Goal: Task Accomplishment & Management: Manage account settings

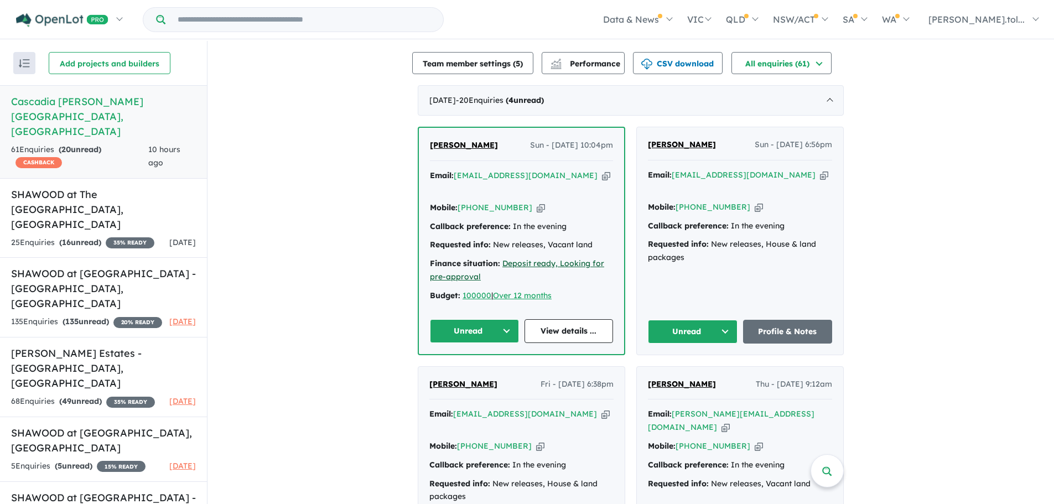
scroll to position [452, 0]
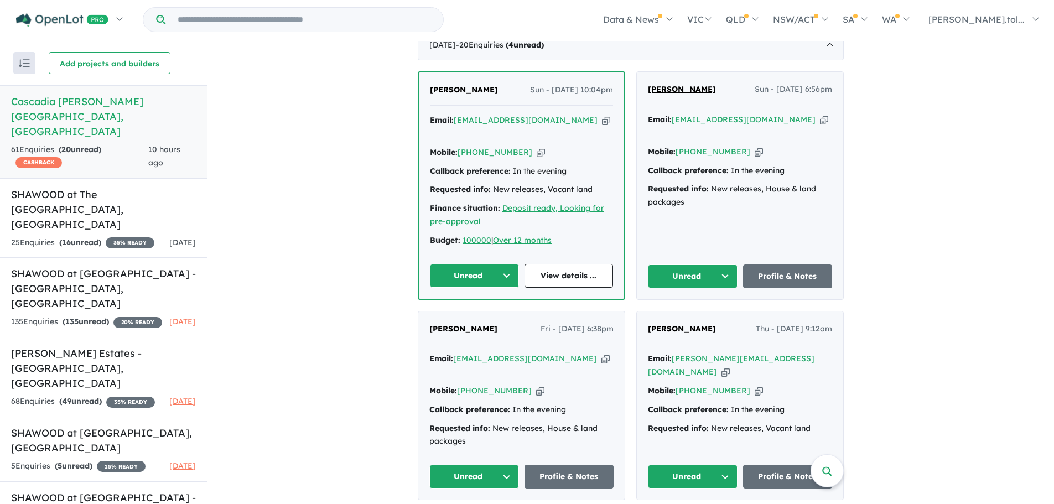
click at [601, 353] on icon "button" at bounding box center [605, 359] width 8 height 12
click at [452, 470] on button "Unread" at bounding box center [474, 477] width 90 height 24
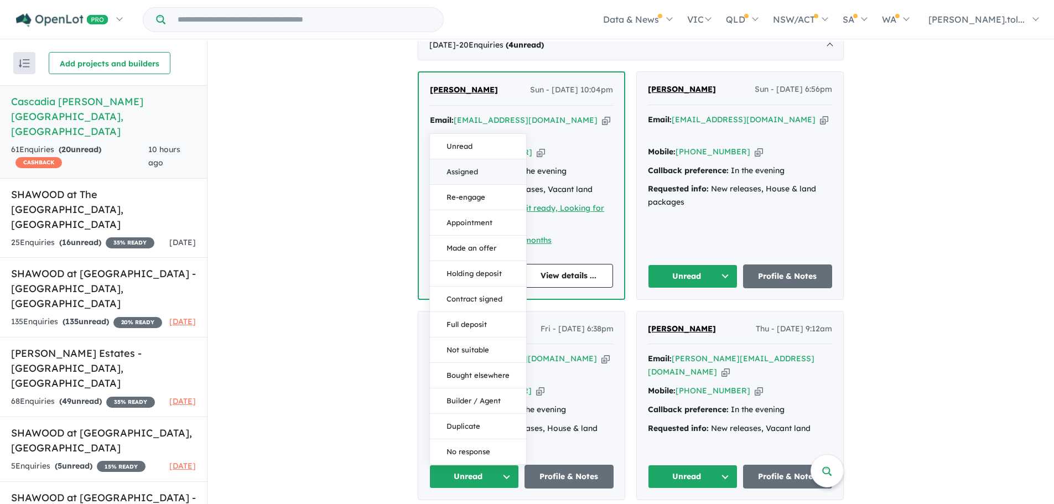
click at [453, 159] on button "Assigned" at bounding box center [478, 171] width 96 height 25
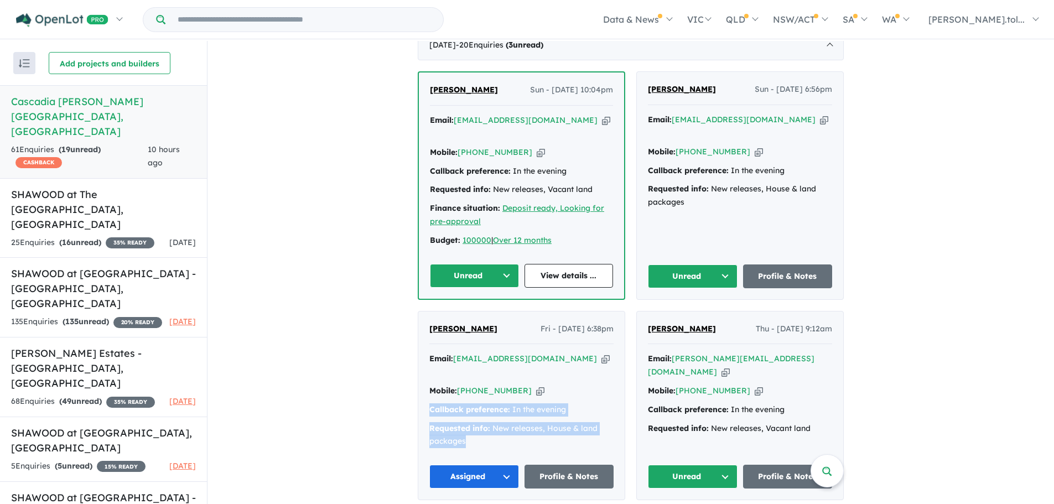
drag, startPoint x: 470, startPoint y: 421, endPoint x: 408, endPoint y: 398, distance: 66.7
copy div "Callback preference: In the evening Requested info: New releases, House & land …"
click at [729, 366] on icon "button" at bounding box center [725, 372] width 8 height 12
copy div "Callback preference: In the evening Requested info: New releases, House & land …"
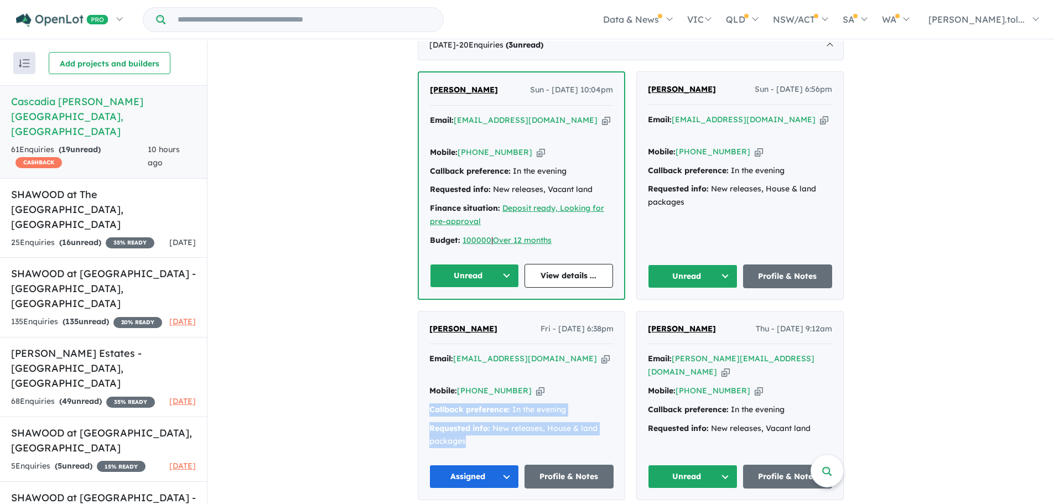
click at [675, 470] on button "Unread" at bounding box center [693, 477] width 90 height 24
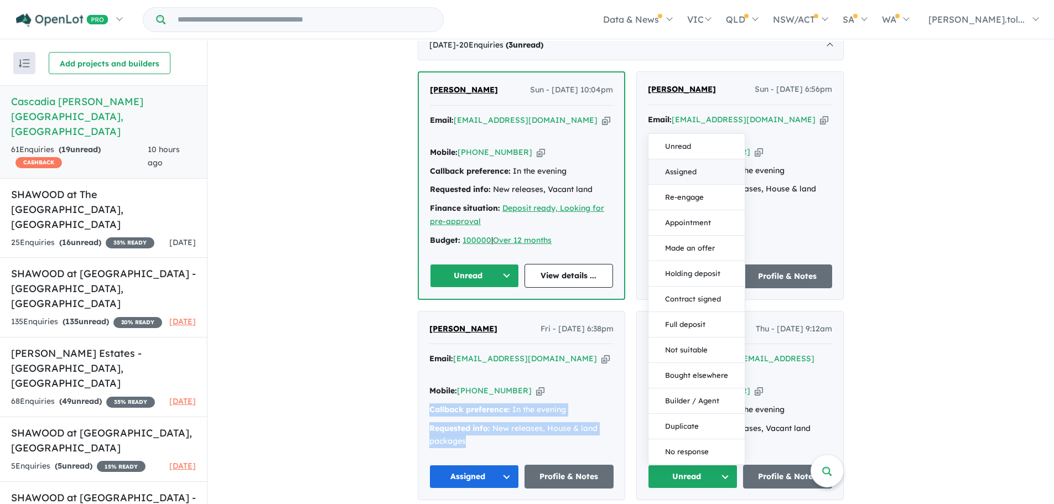
click at [677, 159] on button "Assigned" at bounding box center [696, 171] width 96 height 25
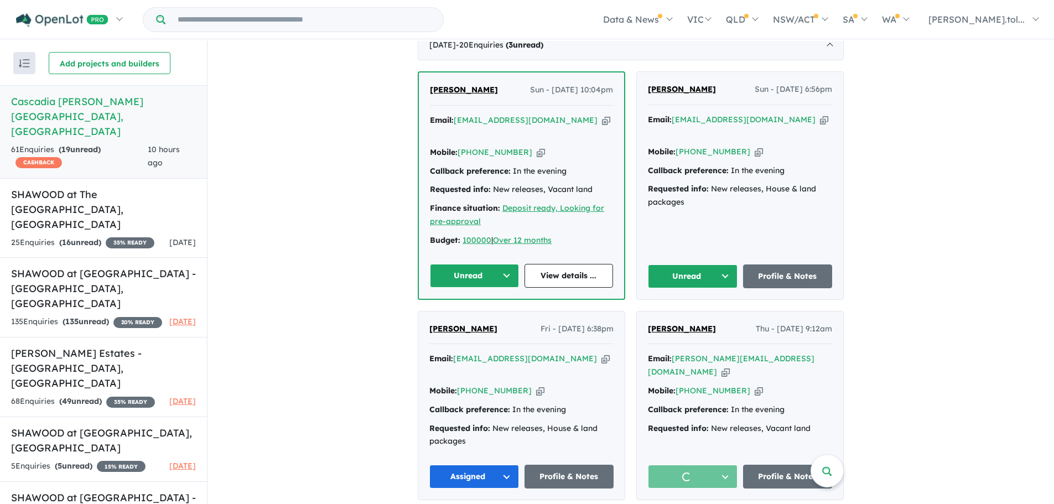
click at [795, 132] on div "Email: [EMAIL_ADDRESS][DOMAIN_NAME] Copied!" at bounding box center [740, 126] width 184 height 27
click at [820, 126] on icon "button" at bounding box center [824, 120] width 8 height 12
click at [701, 271] on button "Unread" at bounding box center [693, 276] width 90 height 24
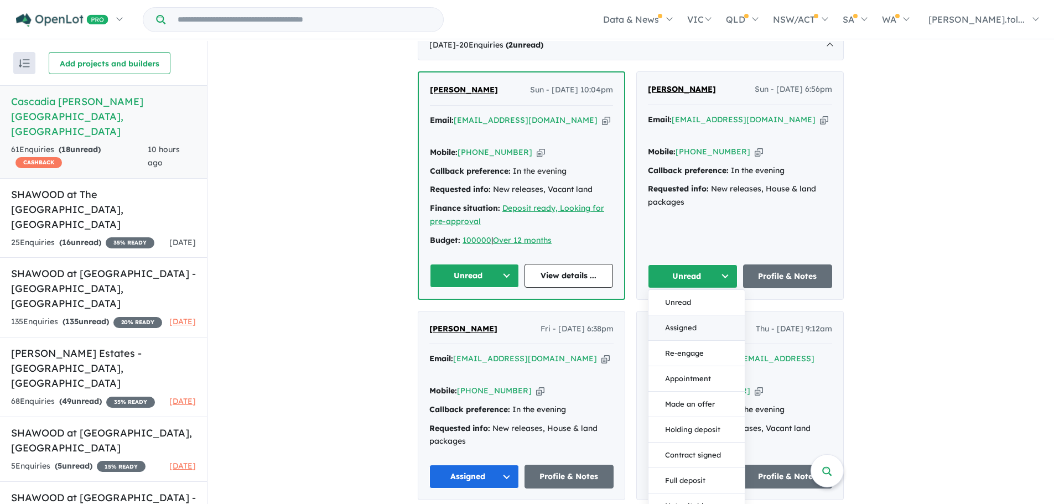
click at [695, 316] on button "Assigned" at bounding box center [696, 327] width 96 height 25
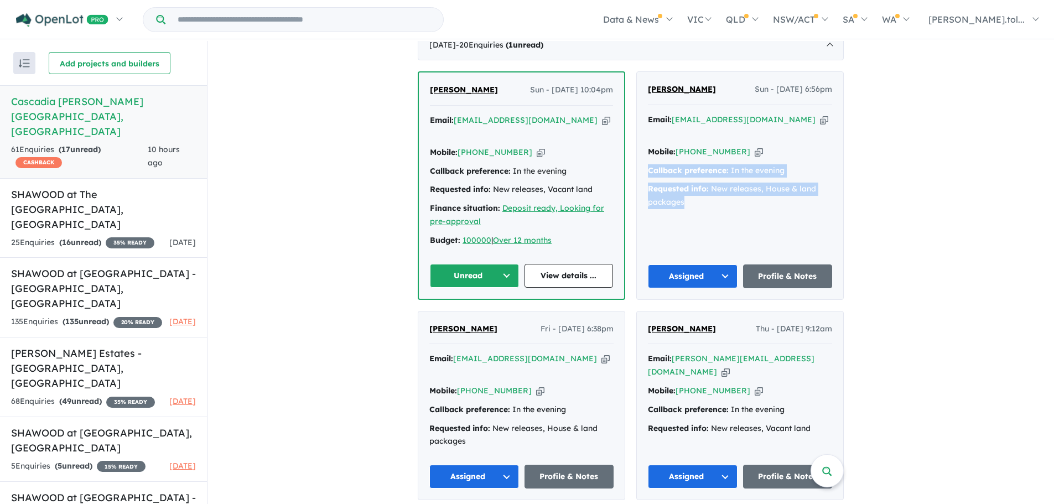
drag, startPoint x: 692, startPoint y: 200, endPoint x: 633, endPoint y: 170, distance: 65.8
click at [636, 170] on div "[PERSON_NAME] Sun - [DATE] 6:56pm Email: [EMAIL_ADDRESS][DOMAIN_NAME] Copied! M…" at bounding box center [739, 185] width 207 height 228
copy div "Callback preference: In the evening Requested info: New releases, House & land …"
click at [549, 131] on div "Email: [EMAIL_ADDRESS][DOMAIN_NAME] Copied!" at bounding box center [521, 127] width 183 height 27
click at [602, 126] on icon "button" at bounding box center [606, 120] width 8 height 12
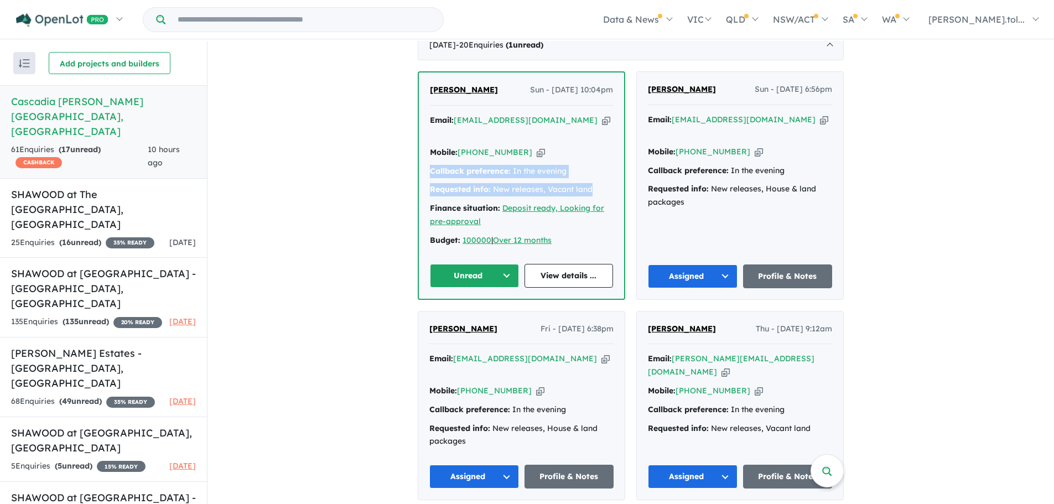
drag, startPoint x: 606, startPoint y: 182, endPoint x: 416, endPoint y: 161, distance: 190.8
click at [419, 161] on div "[PERSON_NAME] Sun - [DATE] 10:04pm Email: [EMAIL_ADDRESS][DOMAIN_NAME] Copied! …" at bounding box center [521, 185] width 205 height 226
copy div "Callback preference: In the evening Requested info: New releases, Vacant land"
click at [457, 275] on button "Unread" at bounding box center [474, 276] width 89 height 24
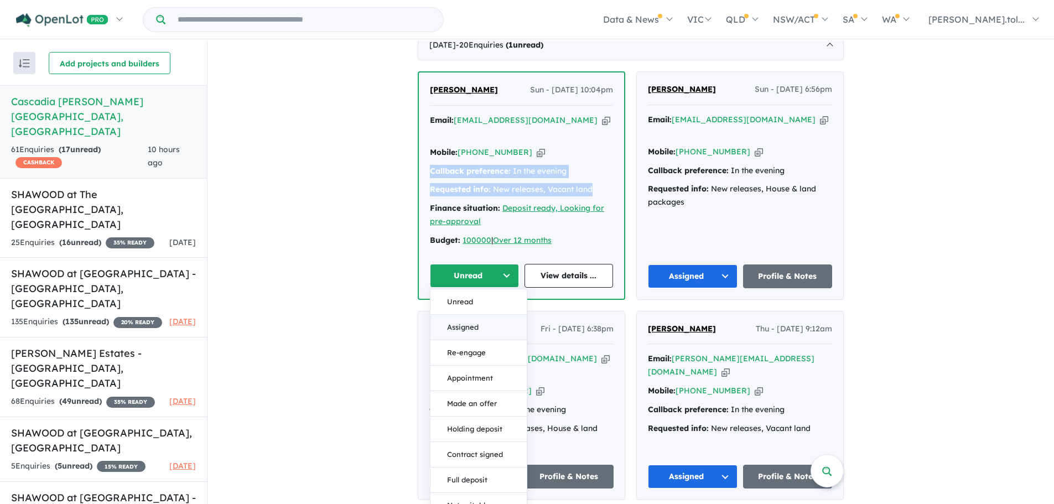
click at [461, 327] on button "Assigned" at bounding box center [478, 327] width 96 height 25
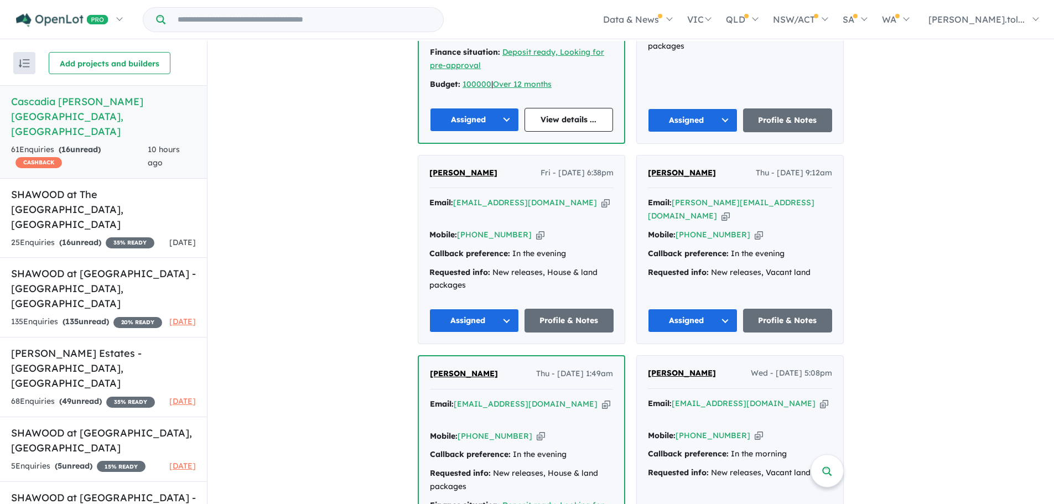
scroll to position [784, 0]
